Goal: Entertainment & Leisure: Consume media (video, audio)

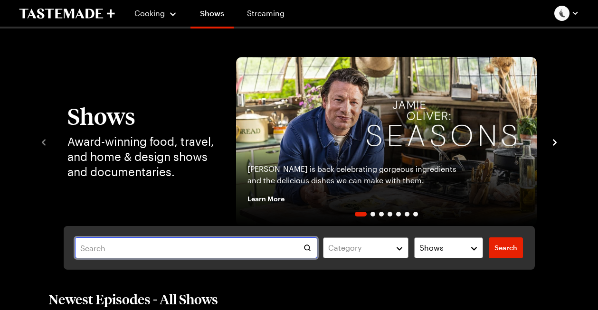
click at [214, 250] on input "text" at bounding box center [196, 247] width 242 height 21
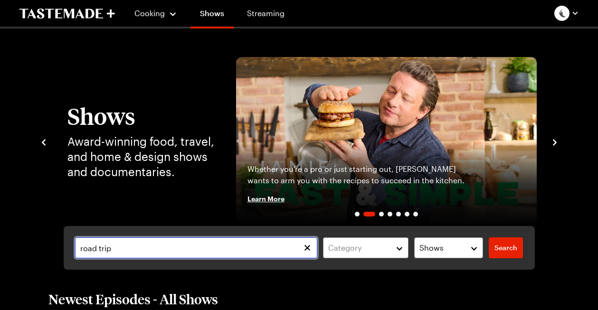
type input "road trip"
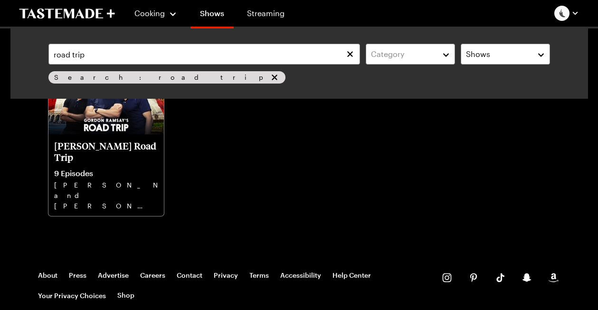
scroll to position [102, 0]
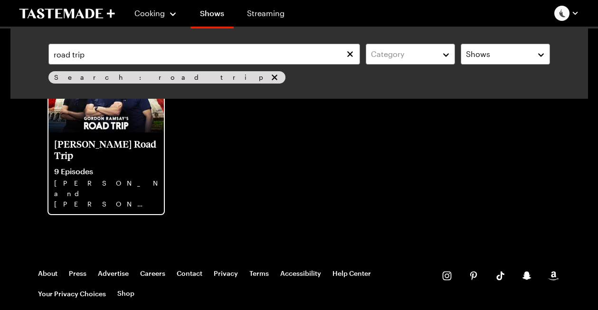
click at [124, 128] on img at bounding box center [105, 99] width 115 height 65
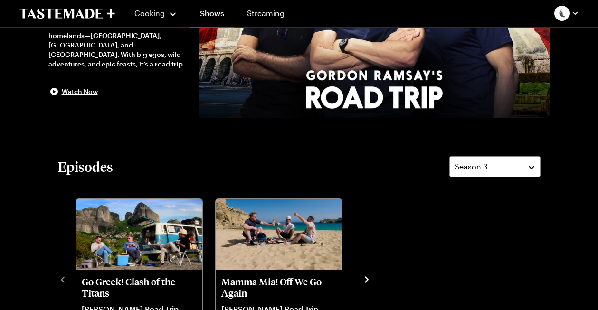
scroll to position [139, 0]
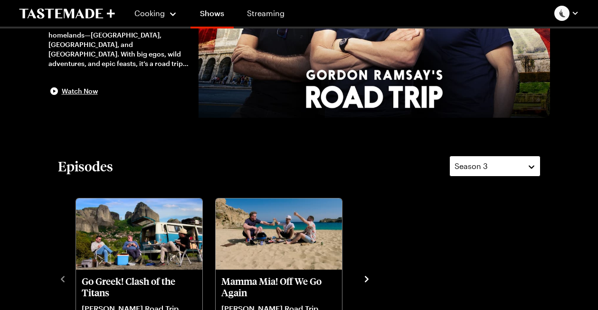
click at [507, 167] on div "Season 3" at bounding box center [488, 166] width 66 height 11
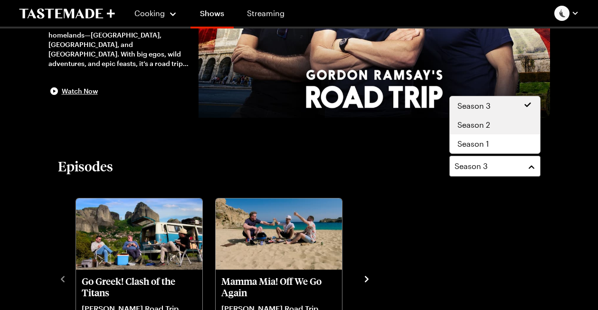
click at [483, 124] on span "Season 2" at bounding box center [473, 124] width 33 height 11
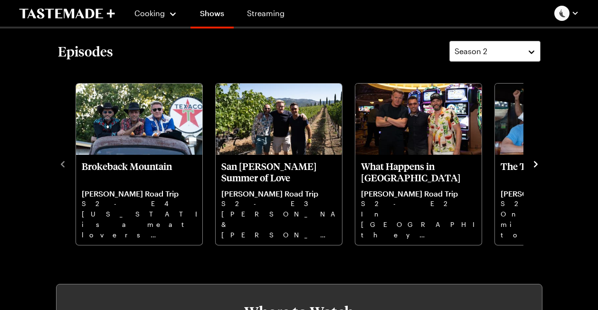
scroll to position [255, 0]
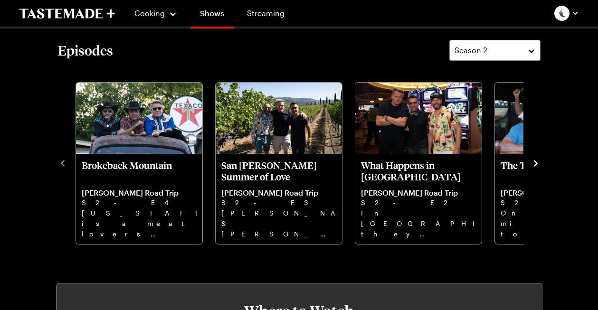
click at [533, 160] on icon "navigate to next item" at bounding box center [535, 163] width 9 height 9
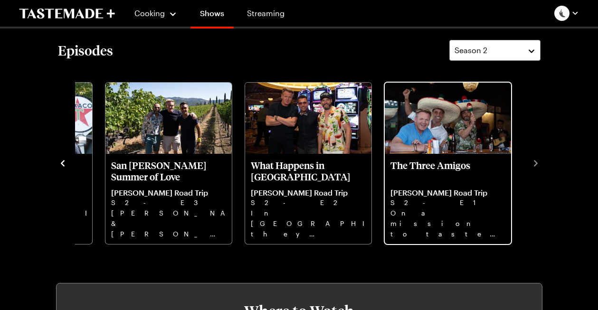
click at [447, 124] on img "The Three Amigos" at bounding box center [448, 118] width 126 height 71
